Goal: Transaction & Acquisition: Purchase product/service

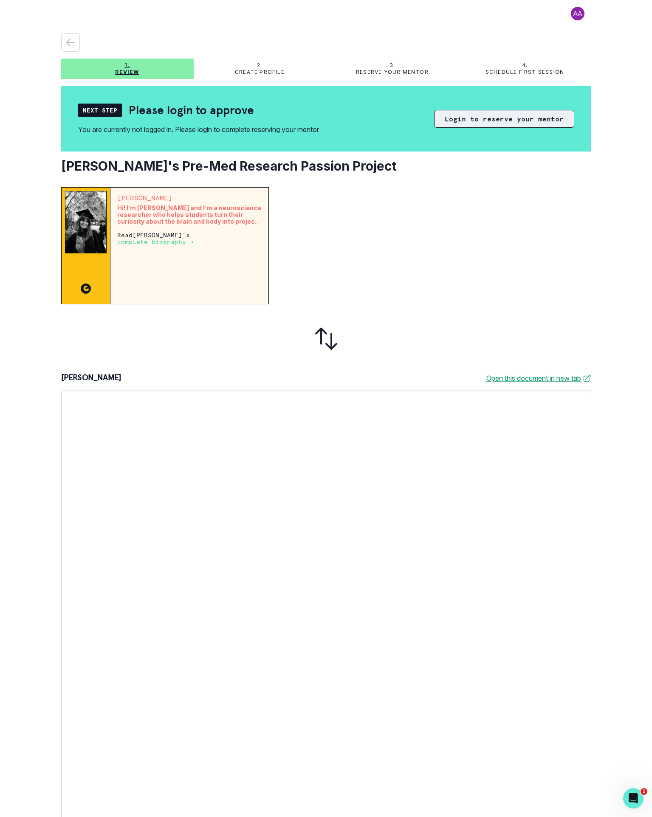
click at [519, 118] on button "Login to reserve your mentor" at bounding box center [504, 119] width 140 height 18
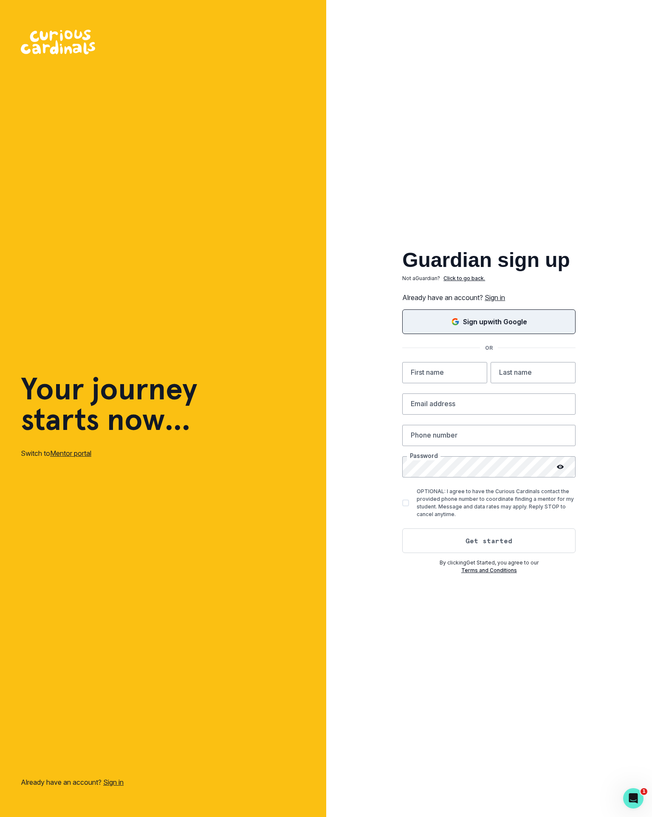
click at [513, 318] on p "Sign up with Google" at bounding box center [495, 322] width 64 height 10
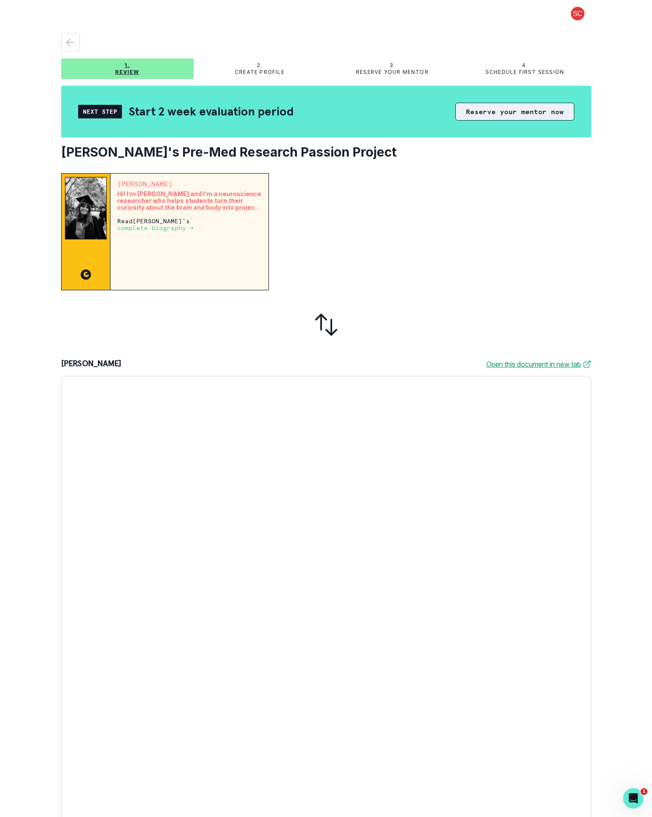
click at [489, 114] on button "Reserve your mentor now" at bounding box center [514, 112] width 119 height 18
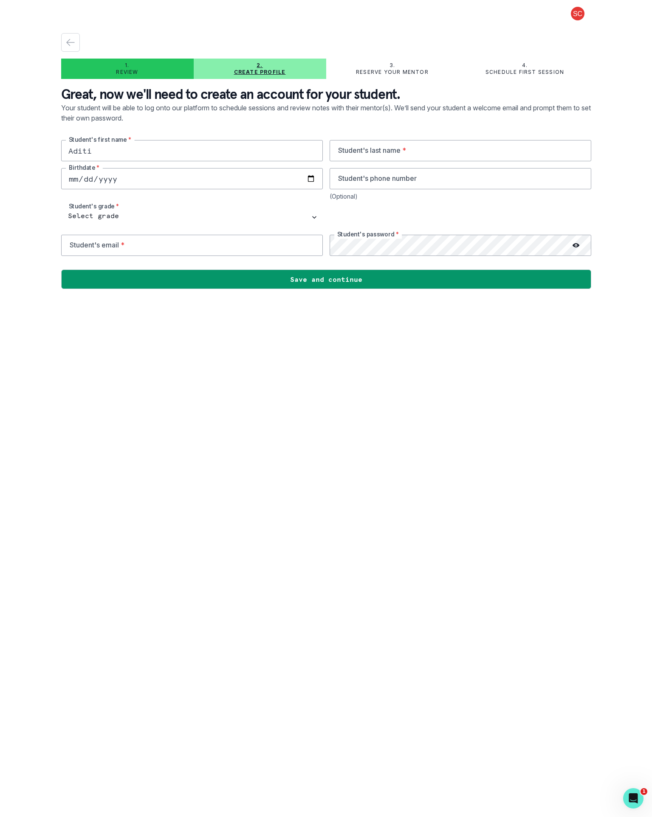
type input "Aditi"
type input "[PERSON_NAME]"
type input "[DATE]"
type input "[EMAIL_ADDRESS][PERSON_NAME][DOMAIN_NAME]"
select select "9th Grade"
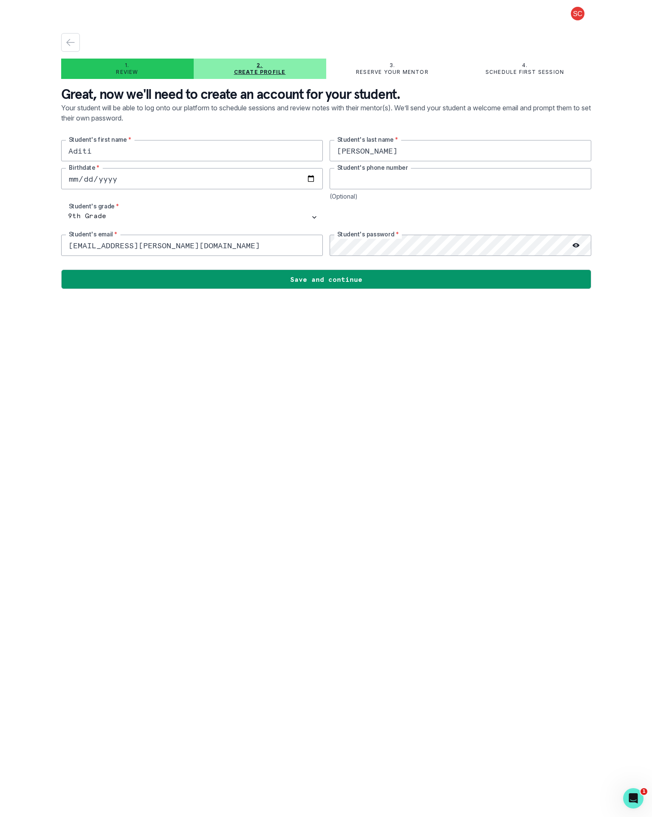
click at [383, 182] on input "tel" at bounding box center [460, 178] width 262 height 21
type input "9494391859"
click at [389, 219] on div at bounding box center [460, 217] width 262 height 21
click at [578, 245] on icon at bounding box center [575, 245] width 7 height 4
click at [452, 319] on main "1. Review 2. Create profile 3. Reserve your mentor 4. Schedule first session Gr…" at bounding box center [326, 408] width 544 height 817
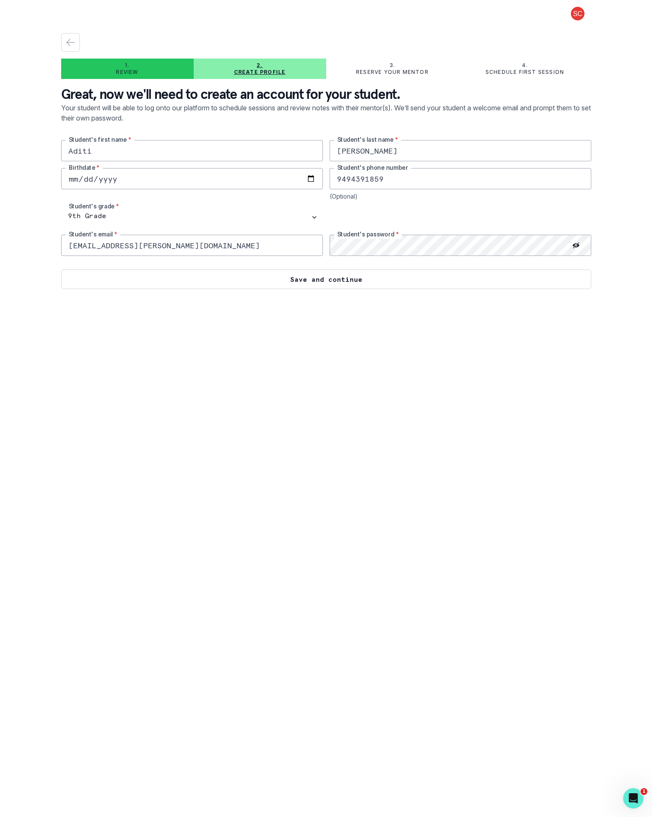
click at [444, 275] on button "Save and continue" at bounding box center [326, 280] width 530 height 20
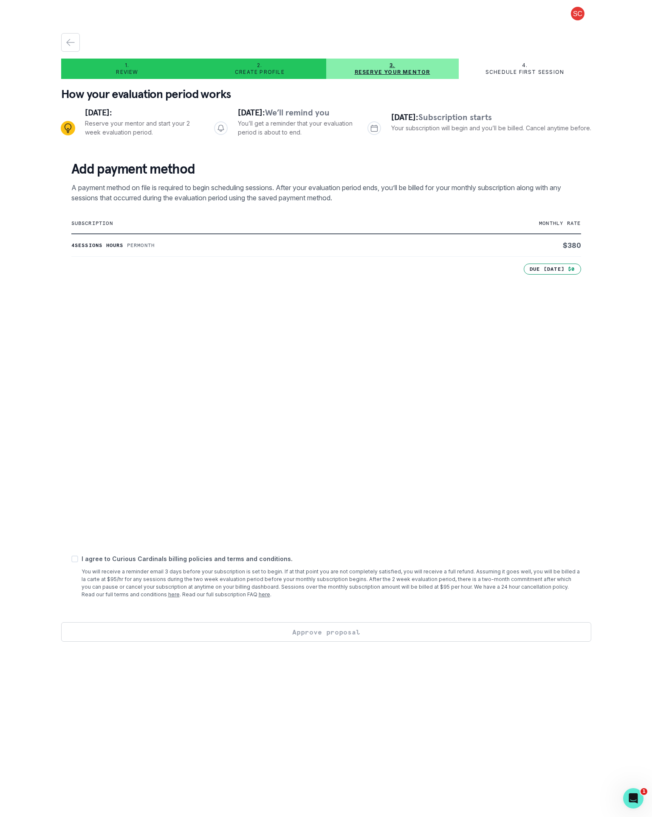
click at [75, 560] on span at bounding box center [74, 559] width 7 height 7
click at [71, 559] on input "checkbox" at bounding box center [71, 559] width 0 height 0
checkbox input "true"
click at [325, 630] on button "Approve proposal" at bounding box center [326, 632] width 530 height 20
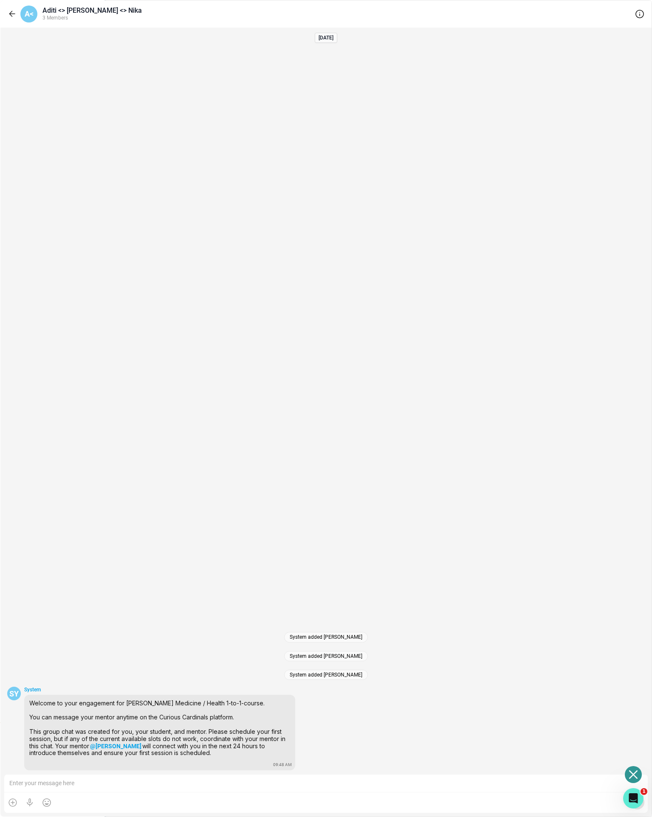
click at [154, 263] on button "20" at bounding box center [153, 263] width 15 height 18
click at [179, 248] on button "14" at bounding box center [177, 244] width 15 height 18
click at [203, 245] on button "15" at bounding box center [201, 244] width 15 height 18
click at [224, 240] on button "16" at bounding box center [226, 244] width 15 height 18
click at [153, 261] on button "20" at bounding box center [153, 263] width 15 height 18
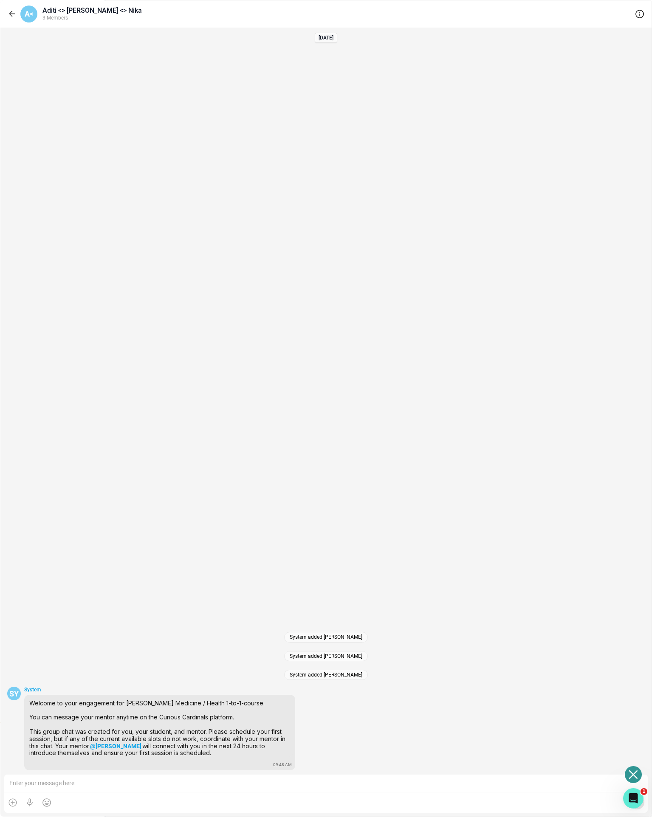
click at [179, 262] on button "21" at bounding box center [177, 263] width 15 height 18
click at [202, 263] on button "22" at bounding box center [201, 263] width 15 height 18
click at [226, 264] on button "23" at bounding box center [226, 263] width 15 height 18
click at [155, 281] on button "27" at bounding box center [153, 282] width 15 height 18
click at [198, 263] on button "22" at bounding box center [201, 263] width 15 height 18
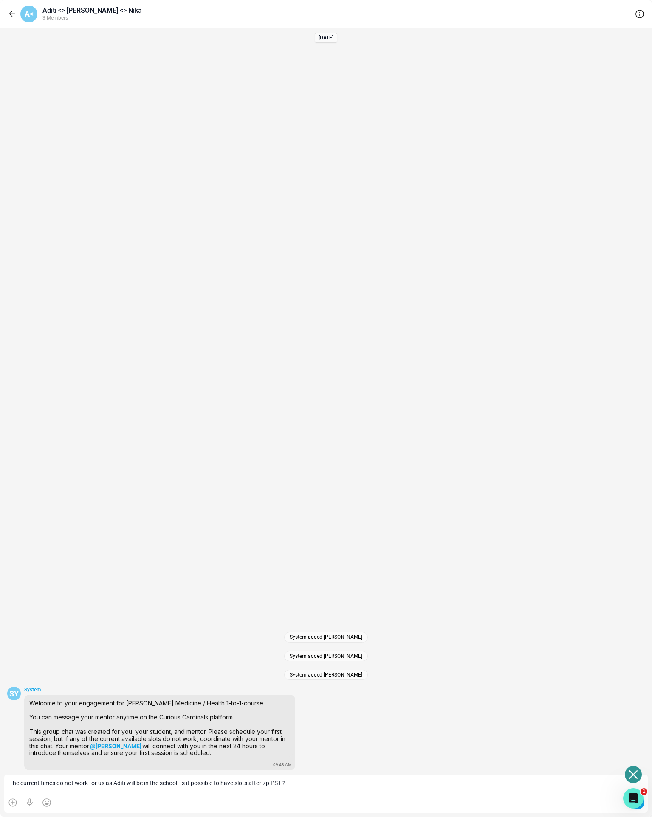
click at [631, 796] on div at bounding box center [638, 803] width 14 height 14
click at [632, 798] on div at bounding box center [637, 803] width 10 height 10
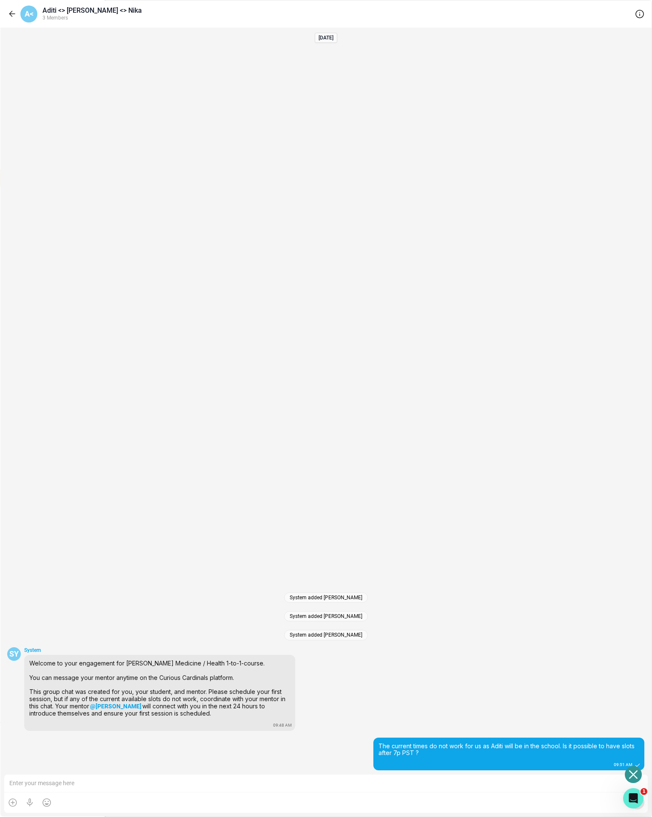
click at [61, 176] on p "Browse Mentors" at bounding box center [60, 178] width 49 height 7
click at [71, 213] on p "Guardian Guide" at bounding box center [60, 216] width 49 height 7
click at [70, 126] on div "Students" at bounding box center [59, 127] width 92 height 10
click at [68, 76] on div "Home" at bounding box center [59, 76] width 92 height 10
